Goal: Task Accomplishment & Management: Manage account settings

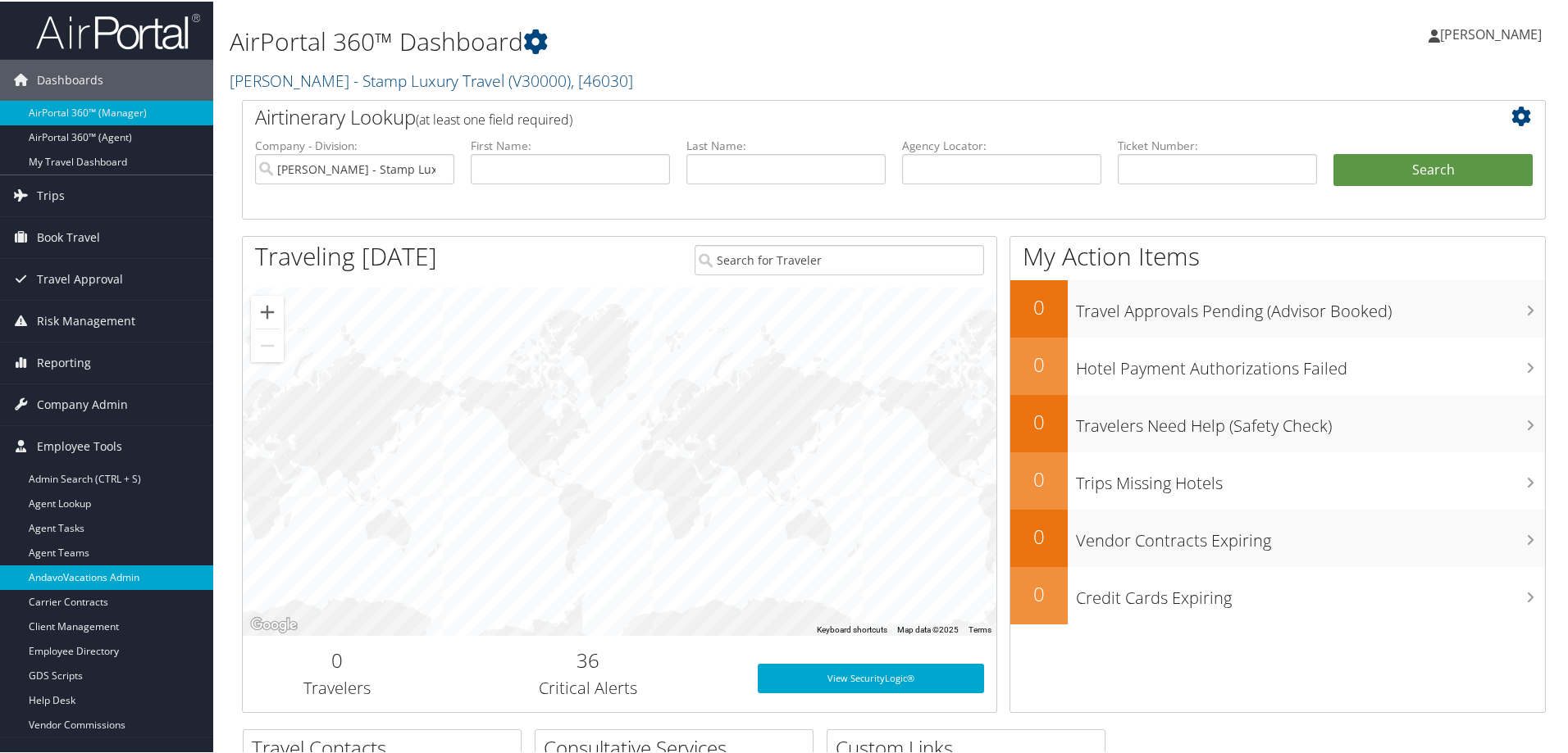
scroll to position [164, 0]
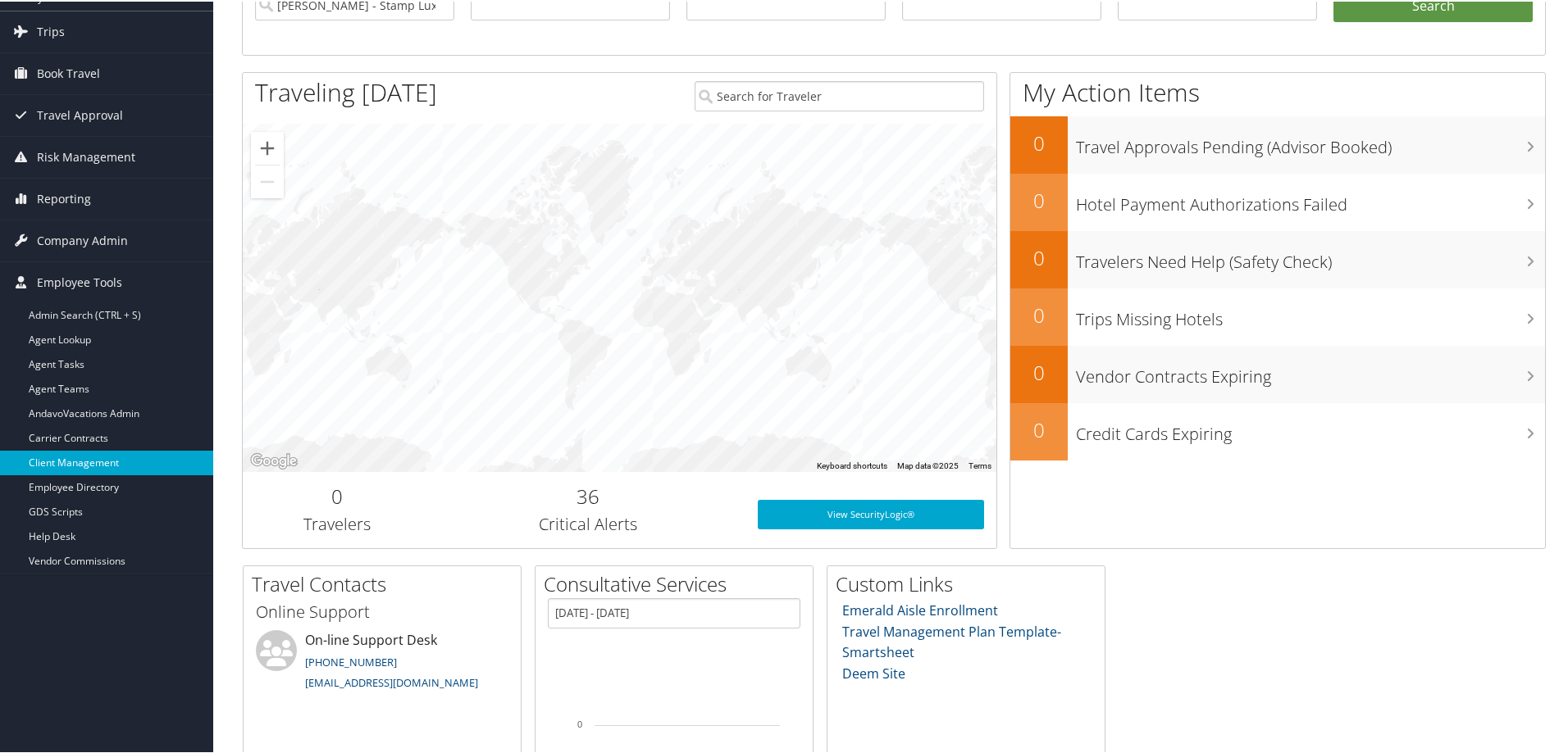
click at [87, 468] on link "Client Management" at bounding box center [107, 461] width 214 height 25
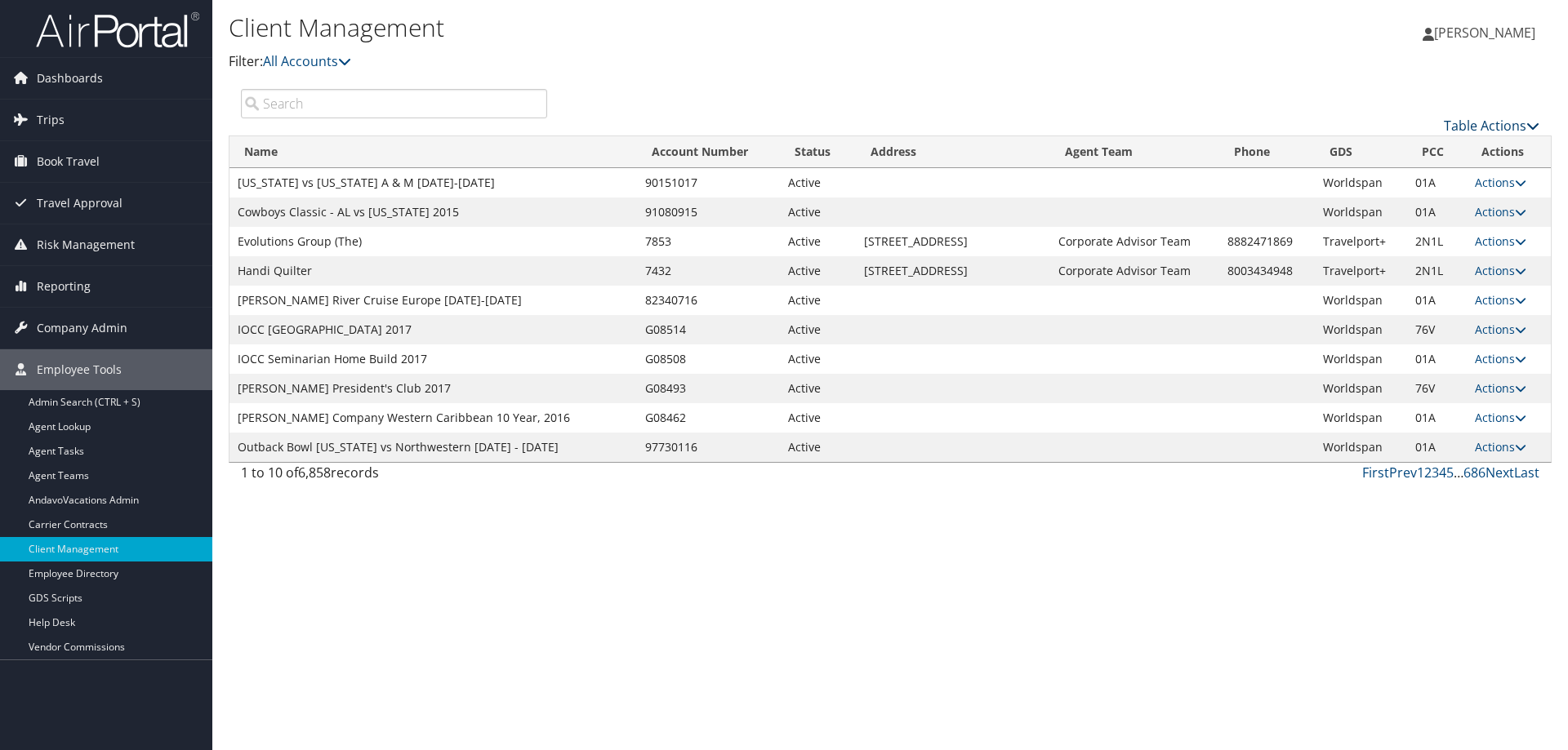
click at [1507, 120] on link "Table Actions" at bounding box center [1491, 126] width 95 height 18
click at [1380, 150] on link "Add Client" at bounding box center [1437, 151] width 215 height 28
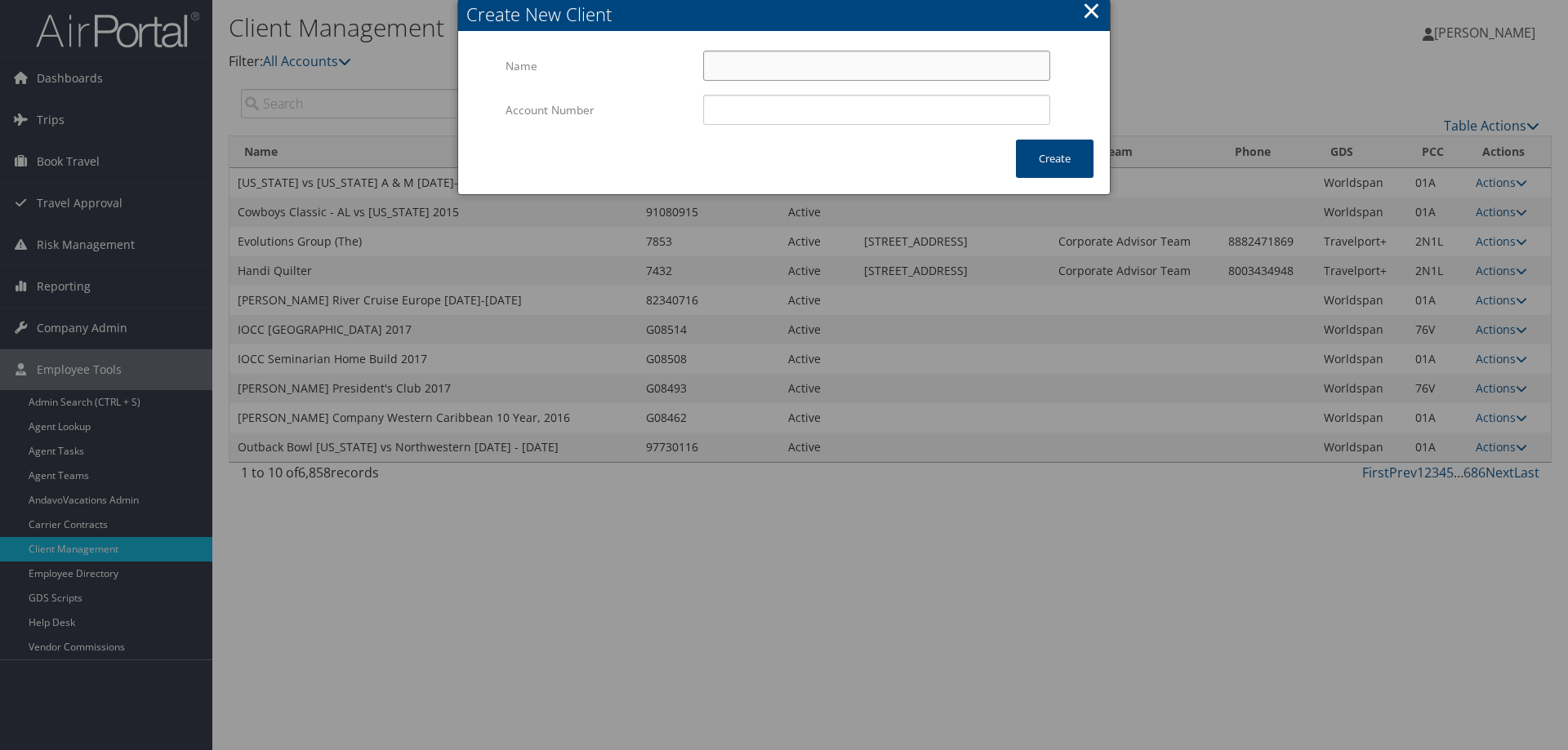
click at [821, 65] on input "Name" at bounding box center [877, 65] width 347 height 30
type input "[DEMOGRAPHIC_DATA][PERSON_NAME] - KB Creative Travel"
type input "4K0000"
click at [1075, 158] on button "Create" at bounding box center [1055, 159] width 78 height 39
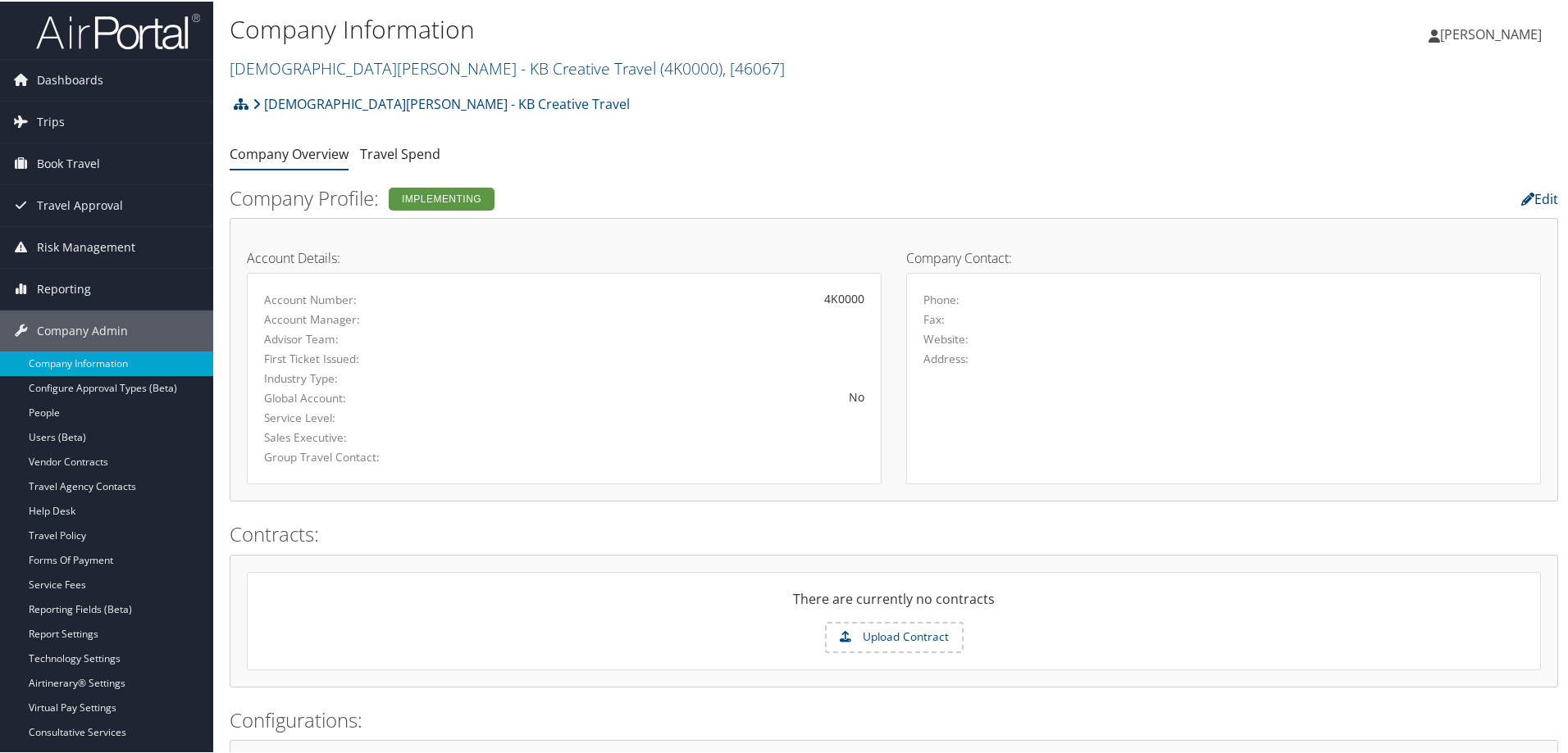
click at [1527, 198] on link "Edit" at bounding box center [1539, 198] width 37 height 18
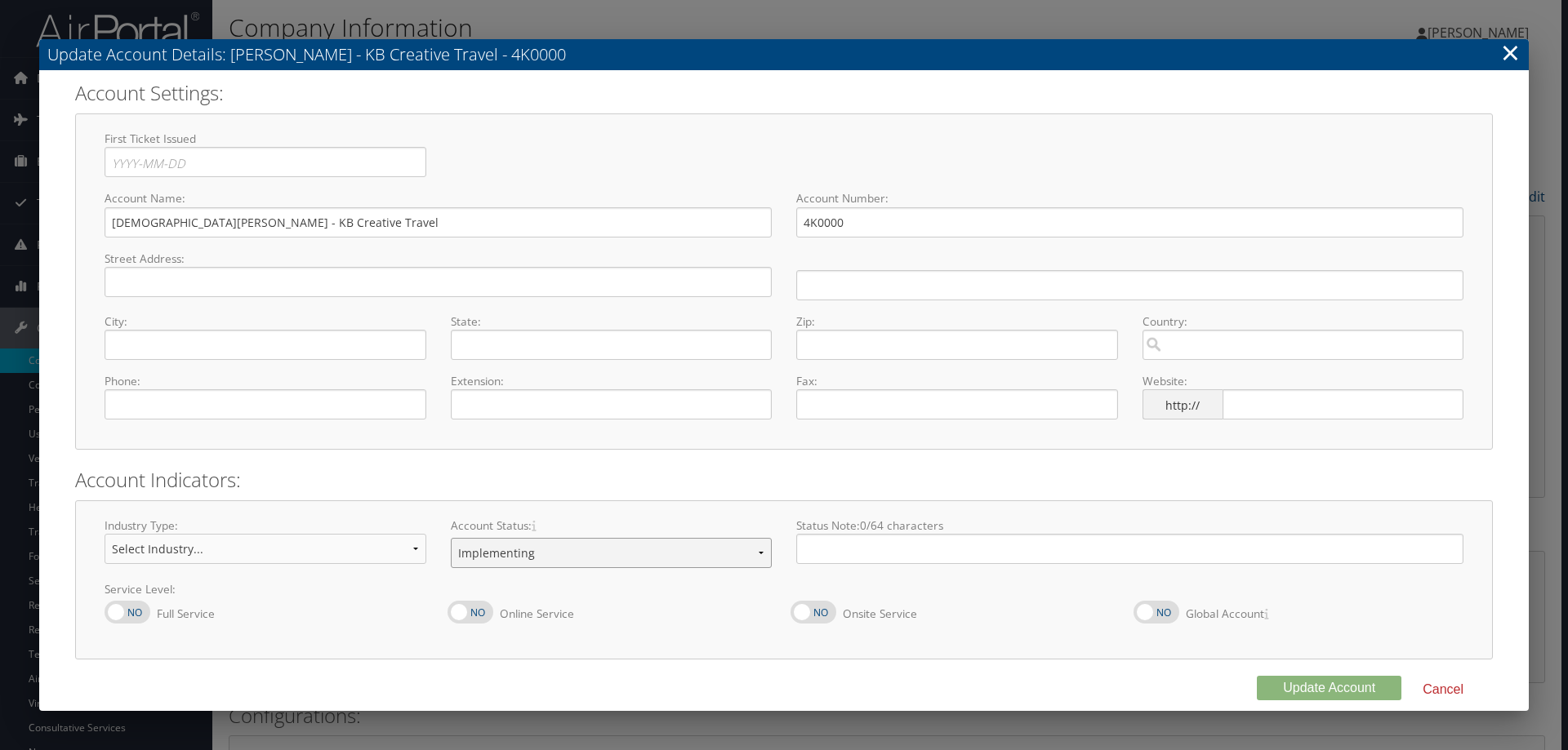
click at [758, 553] on select "Offboarding At Risk Inactive Active Implementing" at bounding box center [612, 553] width 322 height 30
select select "8"
click at [451, 538] on select "Offboarding At Risk Inactive Active Implementing" at bounding box center [612, 553] width 322 height 30
click at [1333, 687] on button "Update Account" at bounding box center [1329, 688] width 145 height 25
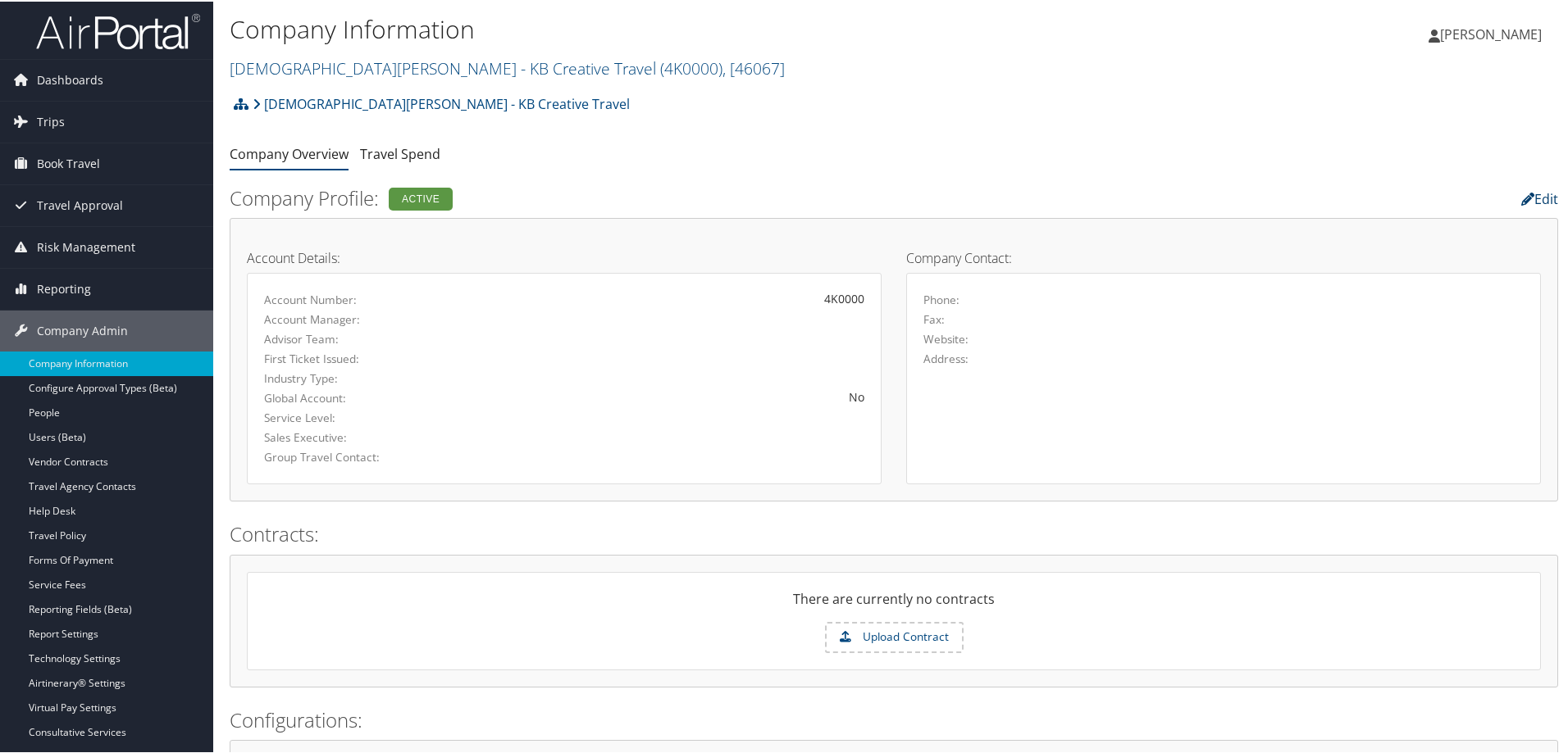
click at [1527, 195] on link "Edit" at bounding box center [1539, 198] width 37 height 18
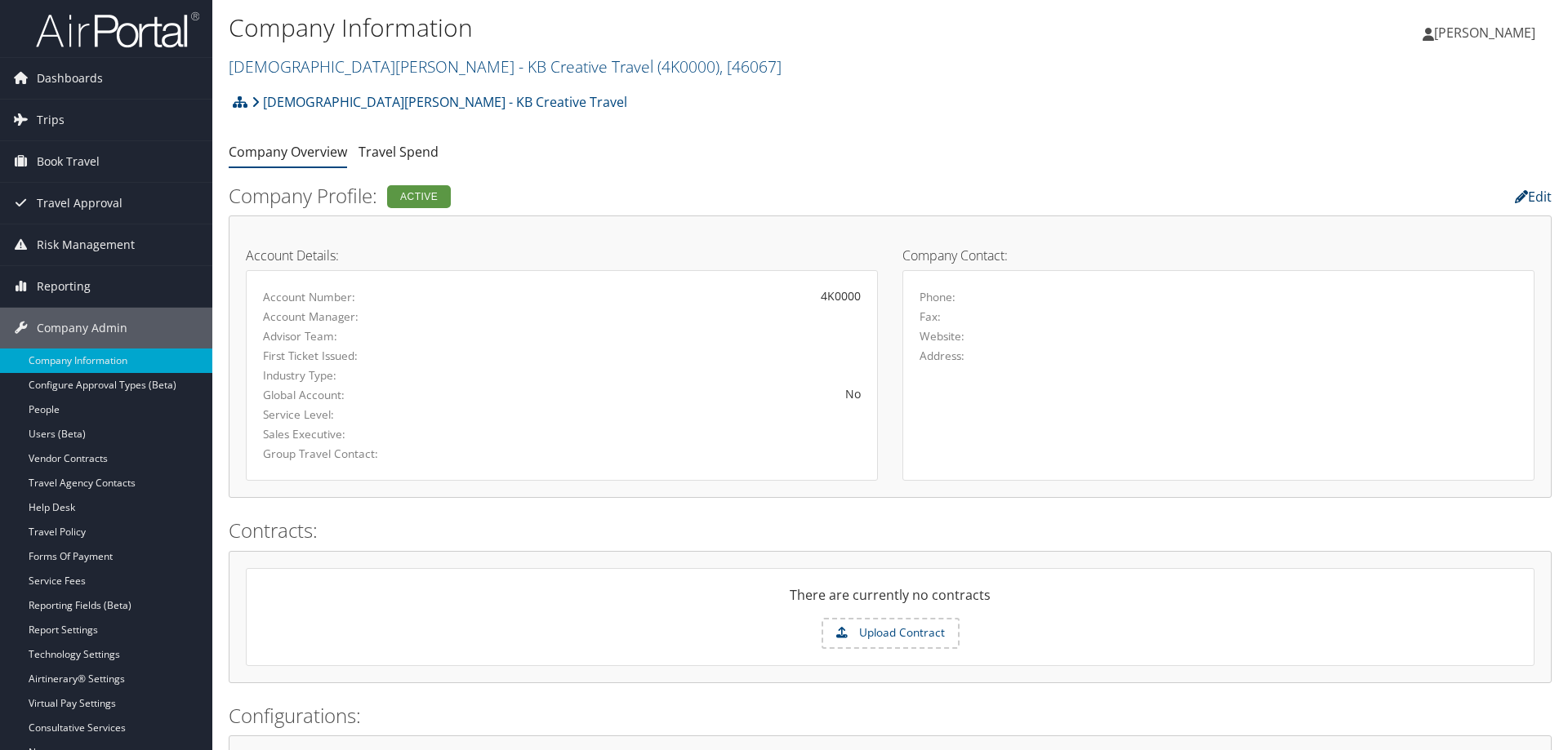
select select "8"
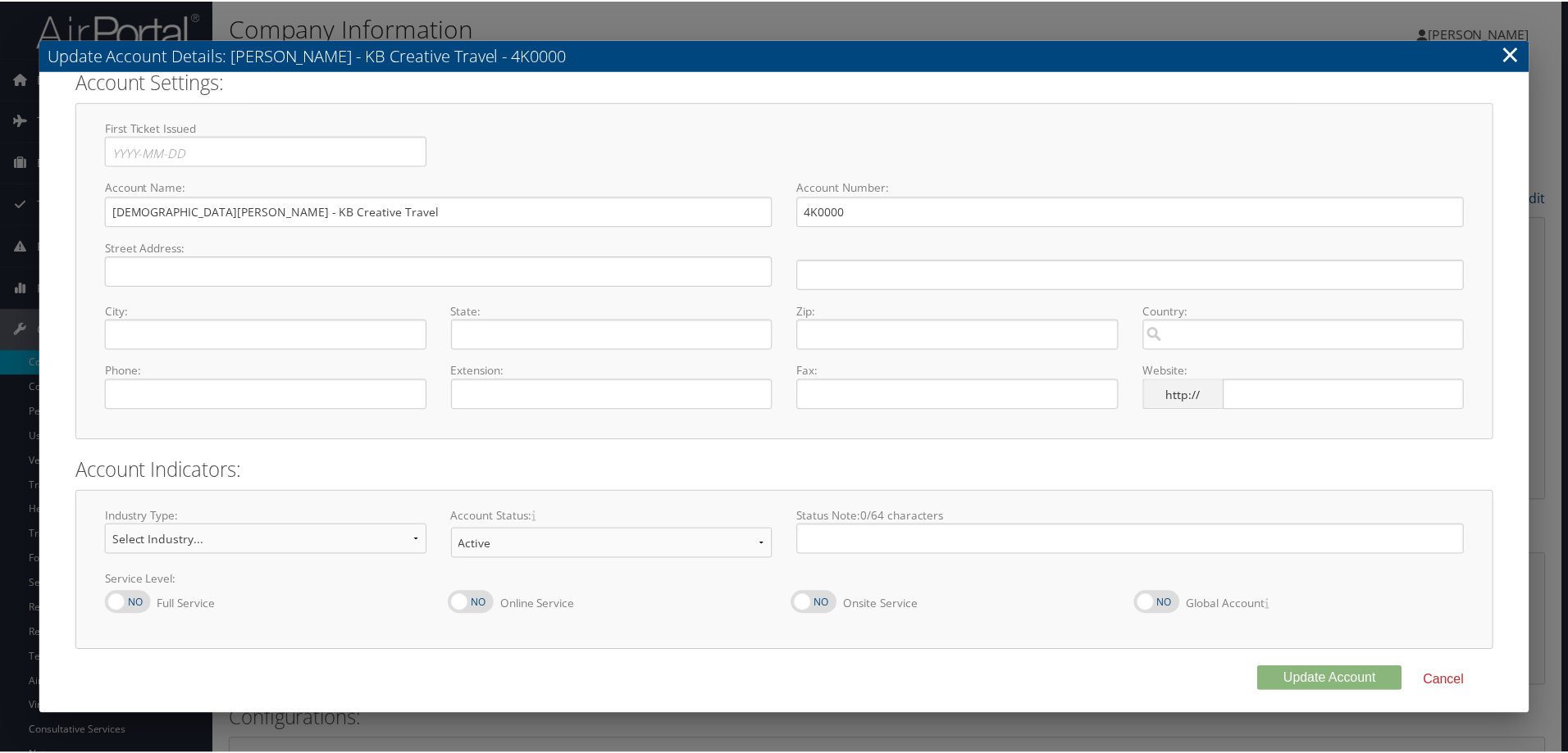
scroll to position [16, 0]
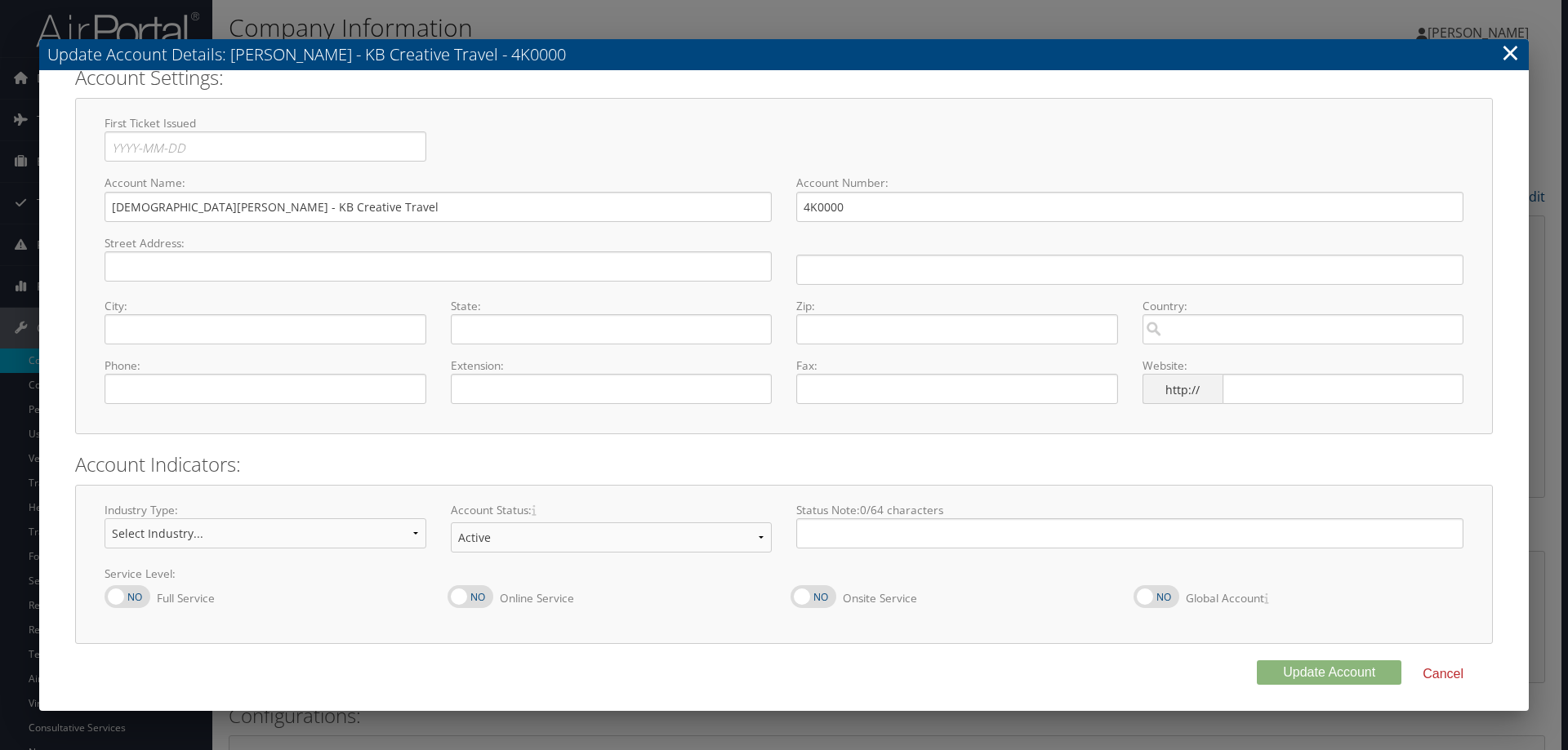
click at [1438, 678] on button "Cancel" at bounding box center [1442, 674] width 67 height 28
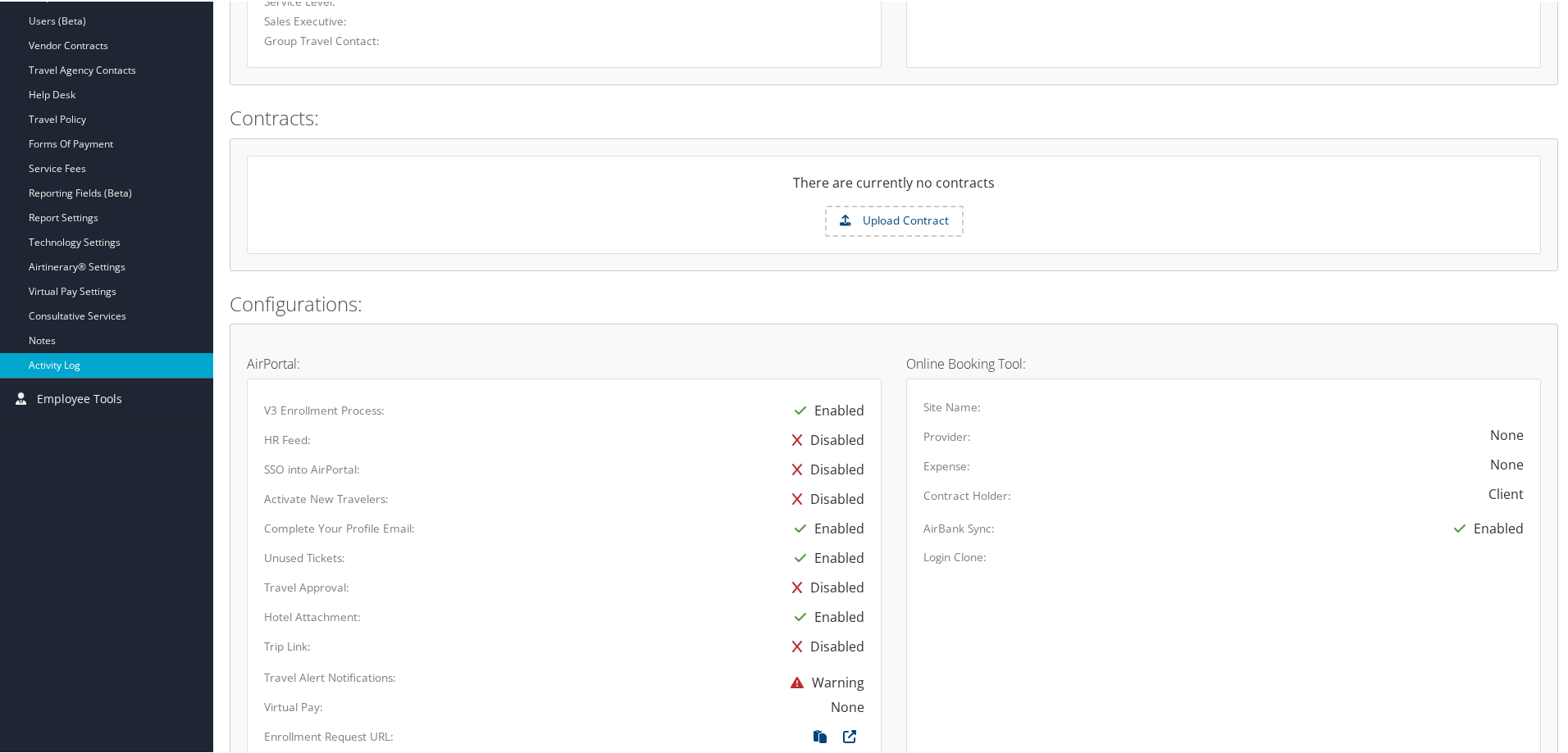
scroll to position [398, 0]
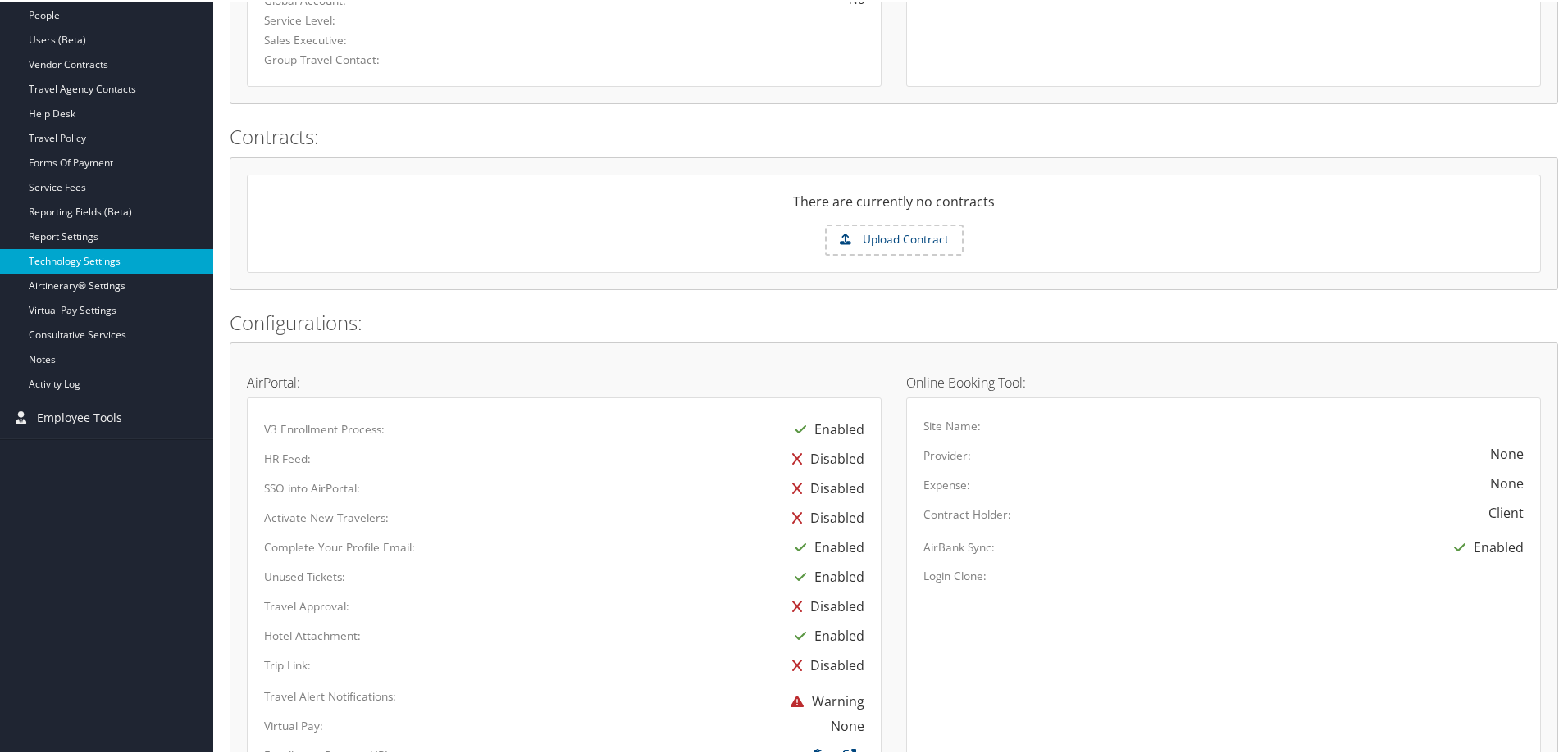
click at [76, 259] on link "Technology Settings" at bounding box center [107, 260] width 214 height 25
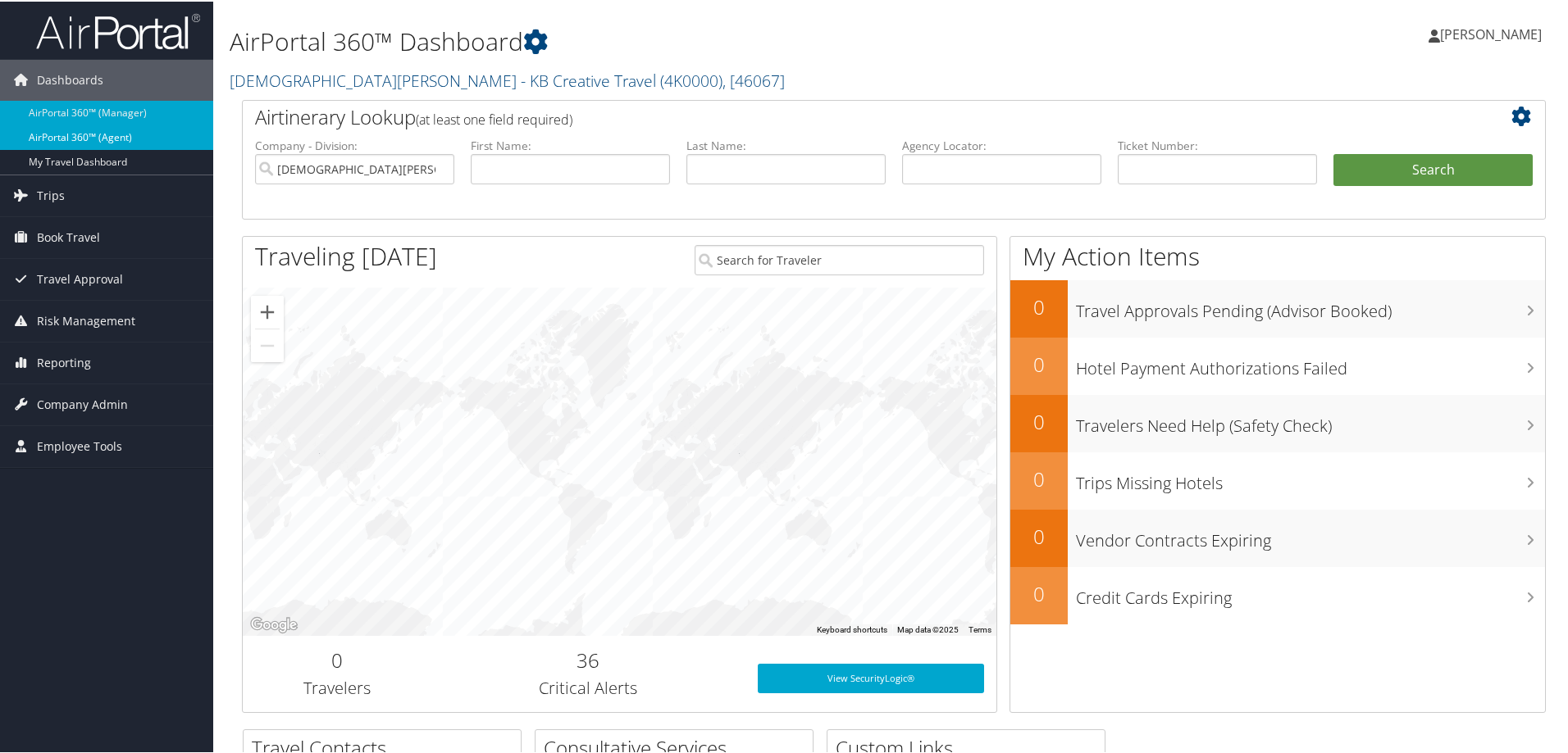
click at [90, 141] on link "AirPortal 360™ (Agent)" at bounding box center [107, 135] width 214 height 25
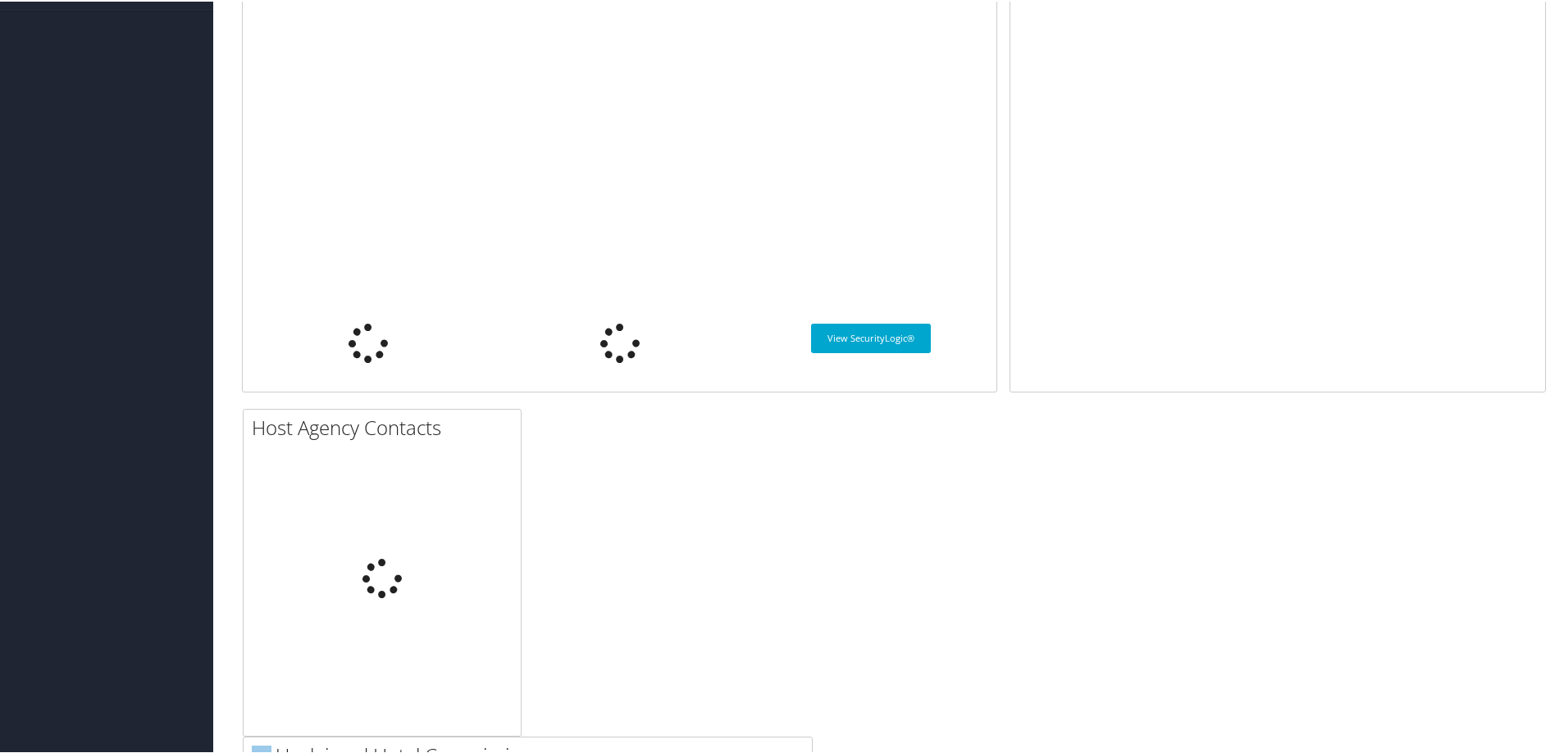
type input "[DEMOGRAPHIC_DATA][PERSON_NAME] - KB Creative Travel"
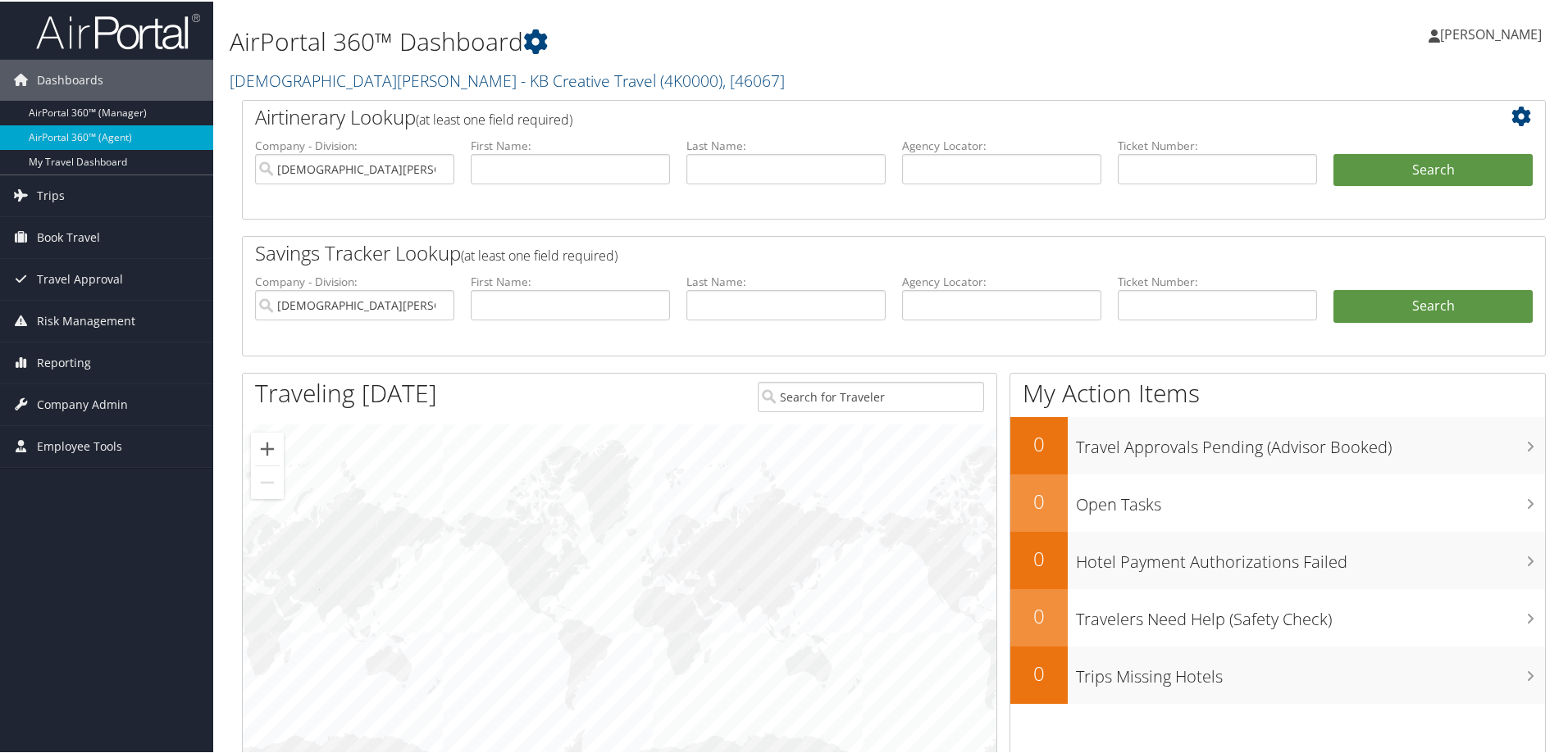
click at [1487, 29] on span "[PERSON_NAME]" at bounding box center [1491, 33] width 101 height 18
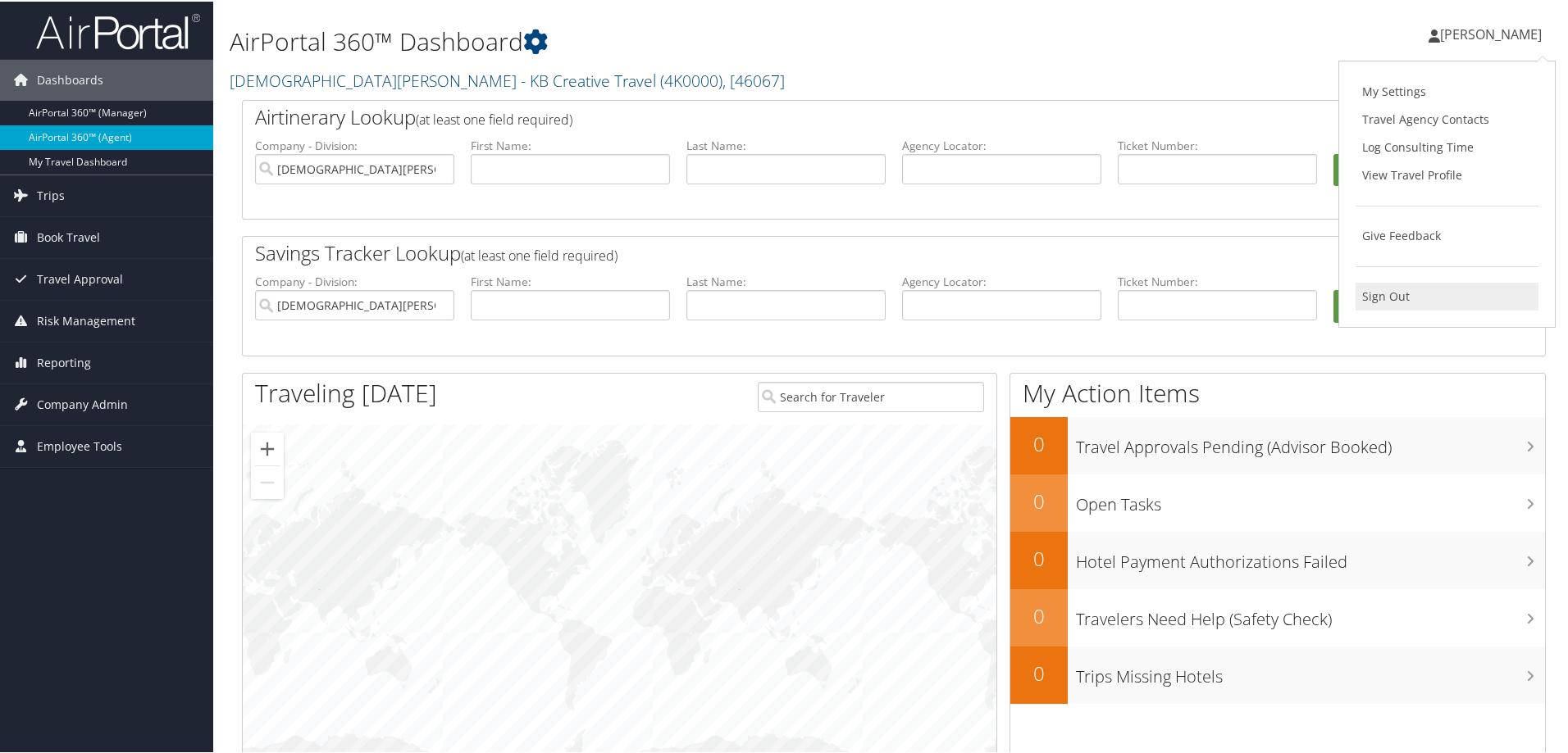
click at [1391, 291] on link "Sign Out" at bounding box center [1446, 295] width 183 height 28
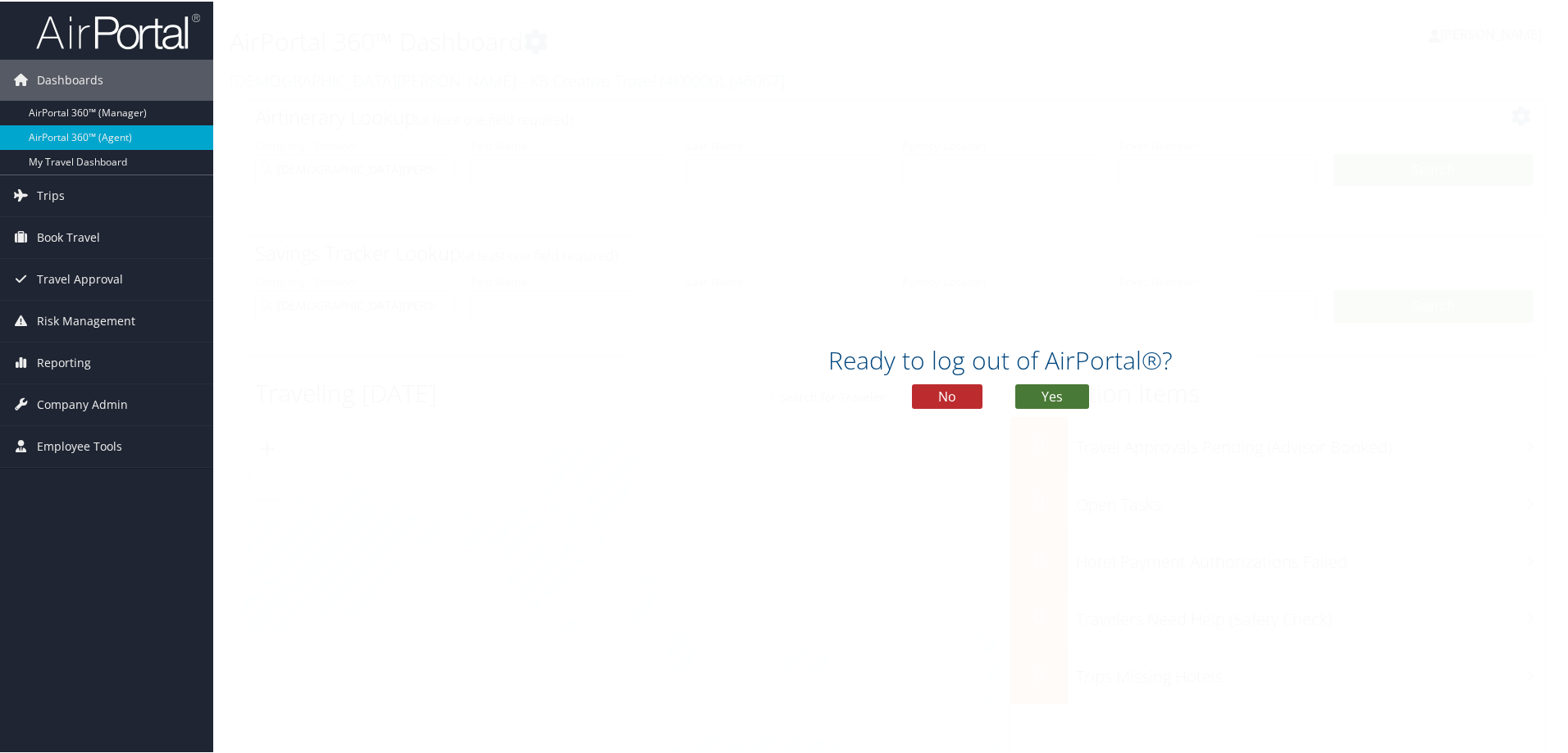
click at [1048, 388] on button "Yes" at bounding box center [1051, 395] width 74 height 25
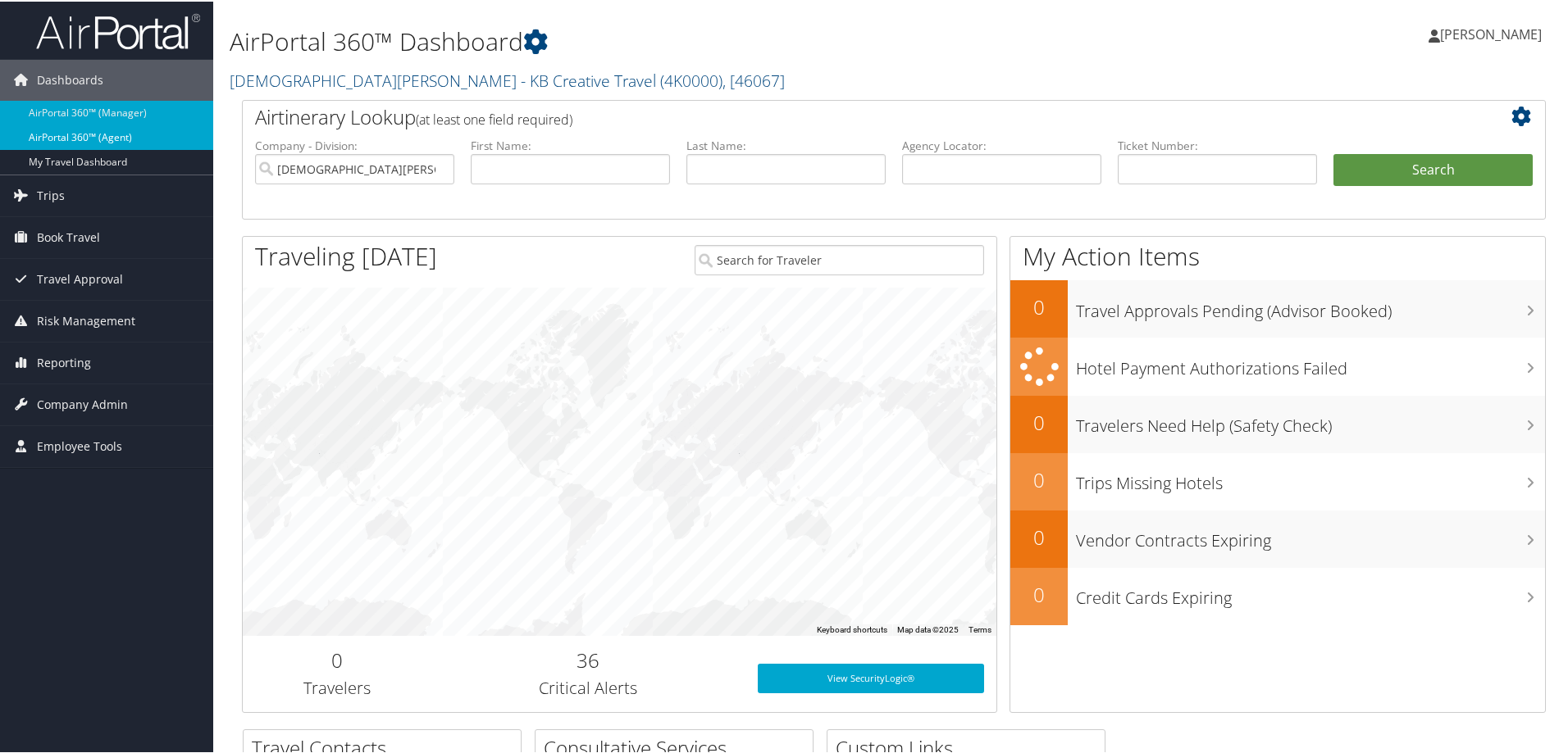
click at [55, 136] on link "AirPortal 360™ (Agent)" at bounding box center [107, 135] width 214 height 25
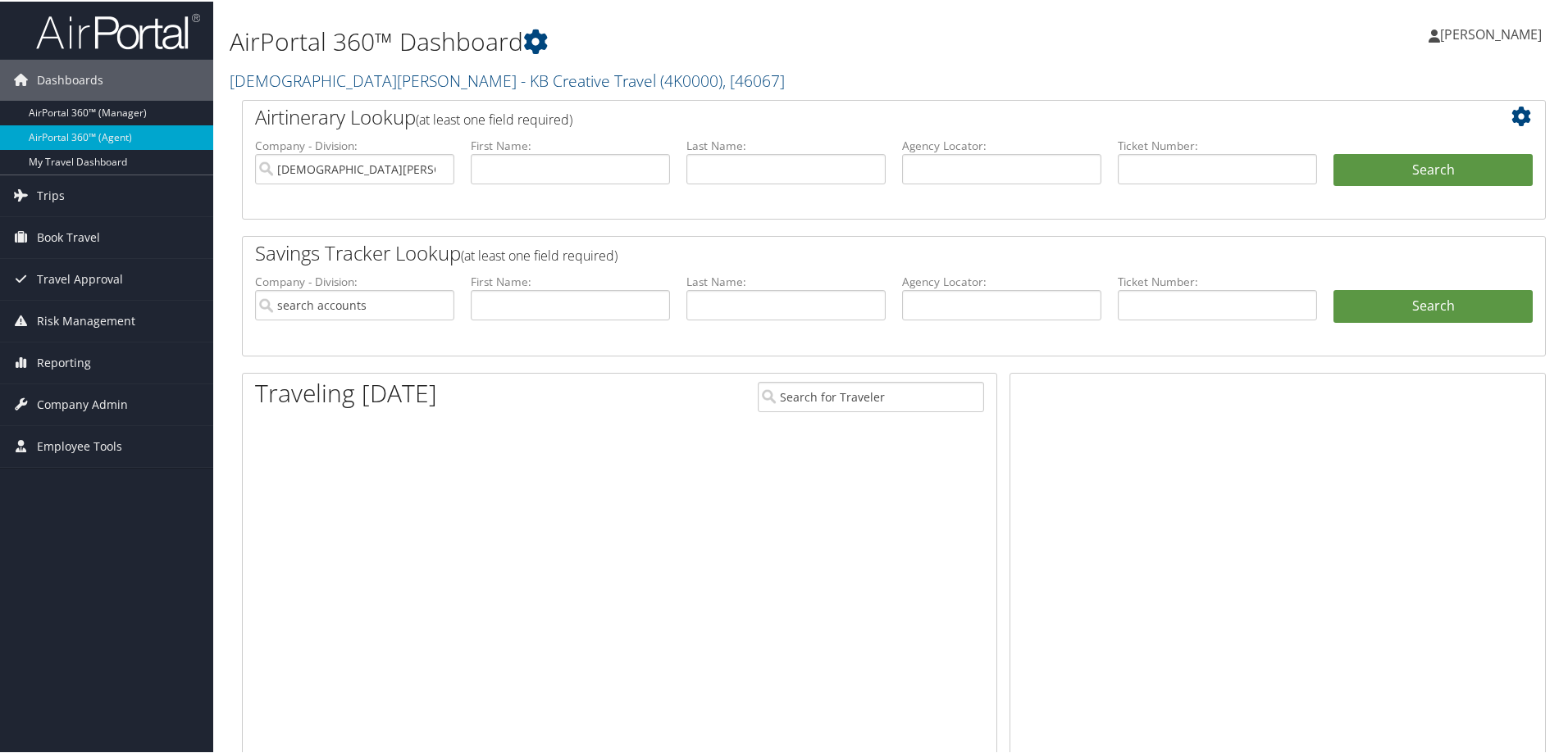
type input "[DEMOGRAPHIC_DATA][PERSON_NAME] - KB Creative Travel"
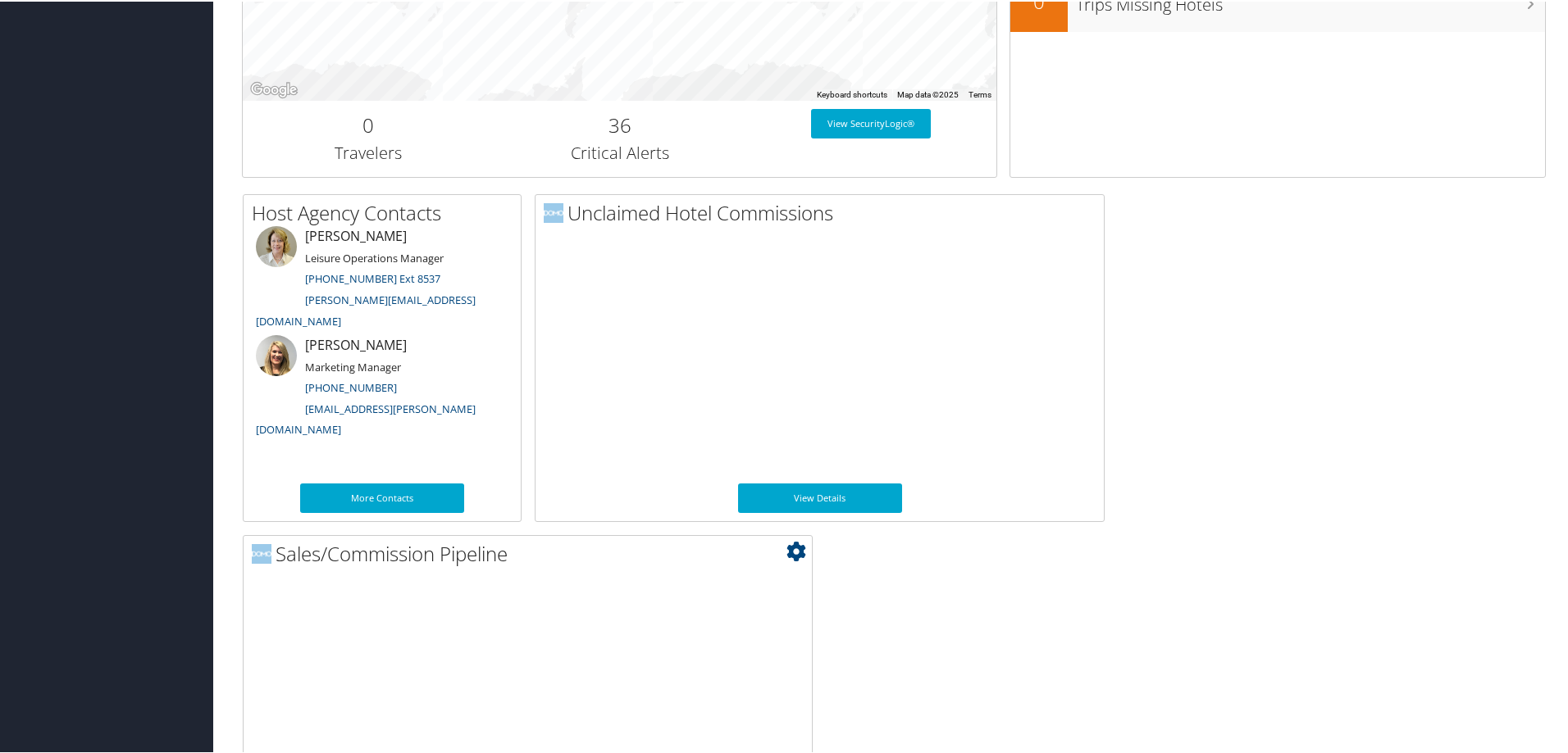
scroll to position [793, 0]
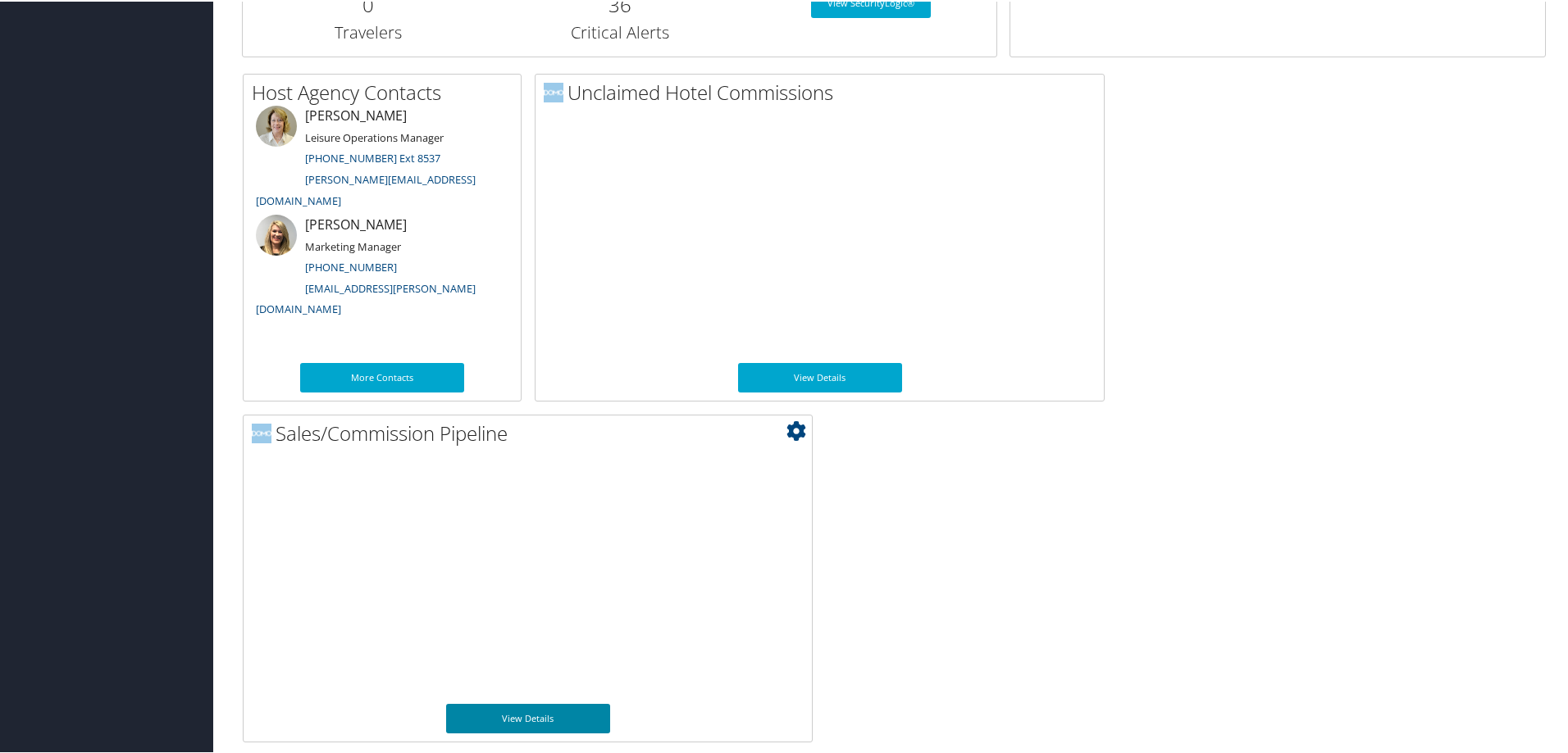
click at [539, 709] on link "View Details" at bounding box center [528, 717] width 164 height 29
